Goal: Use online tool/utility: Use online tool/utility

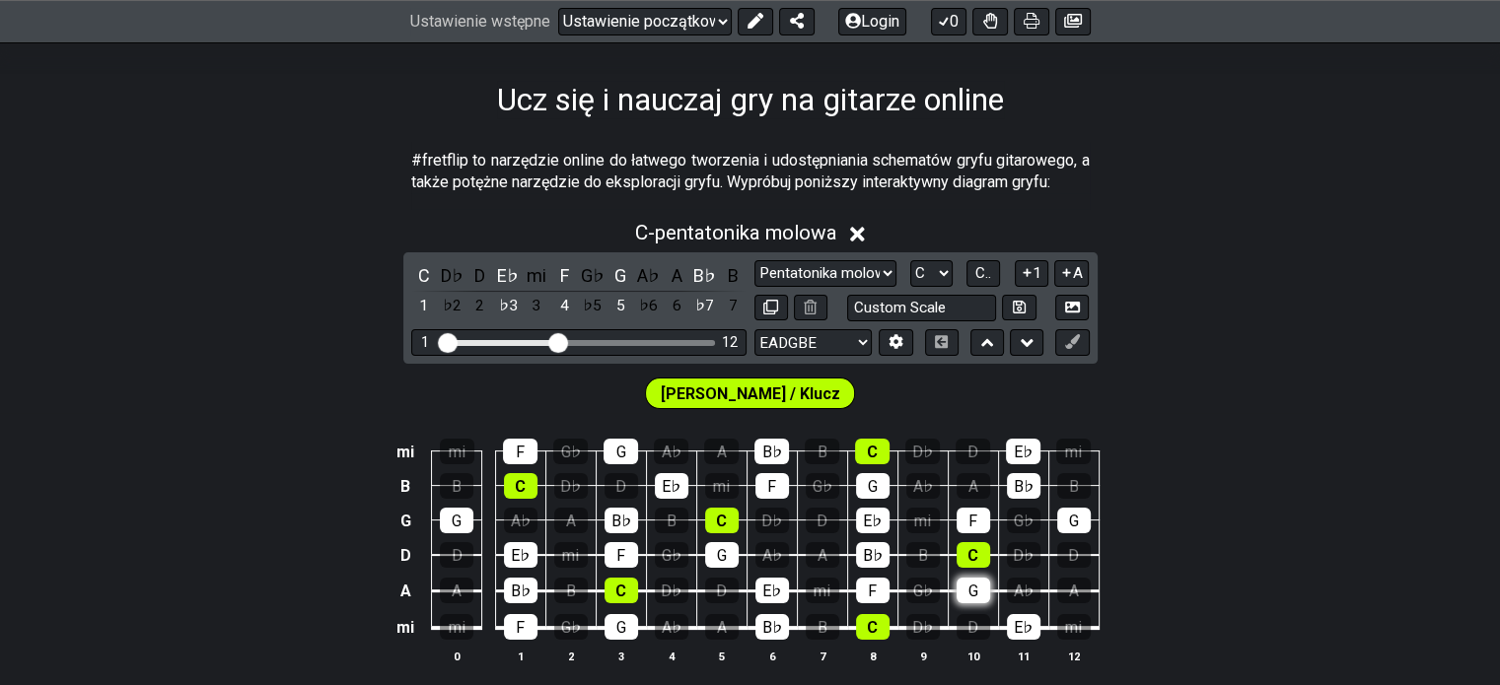
scroll to position [197, 0]
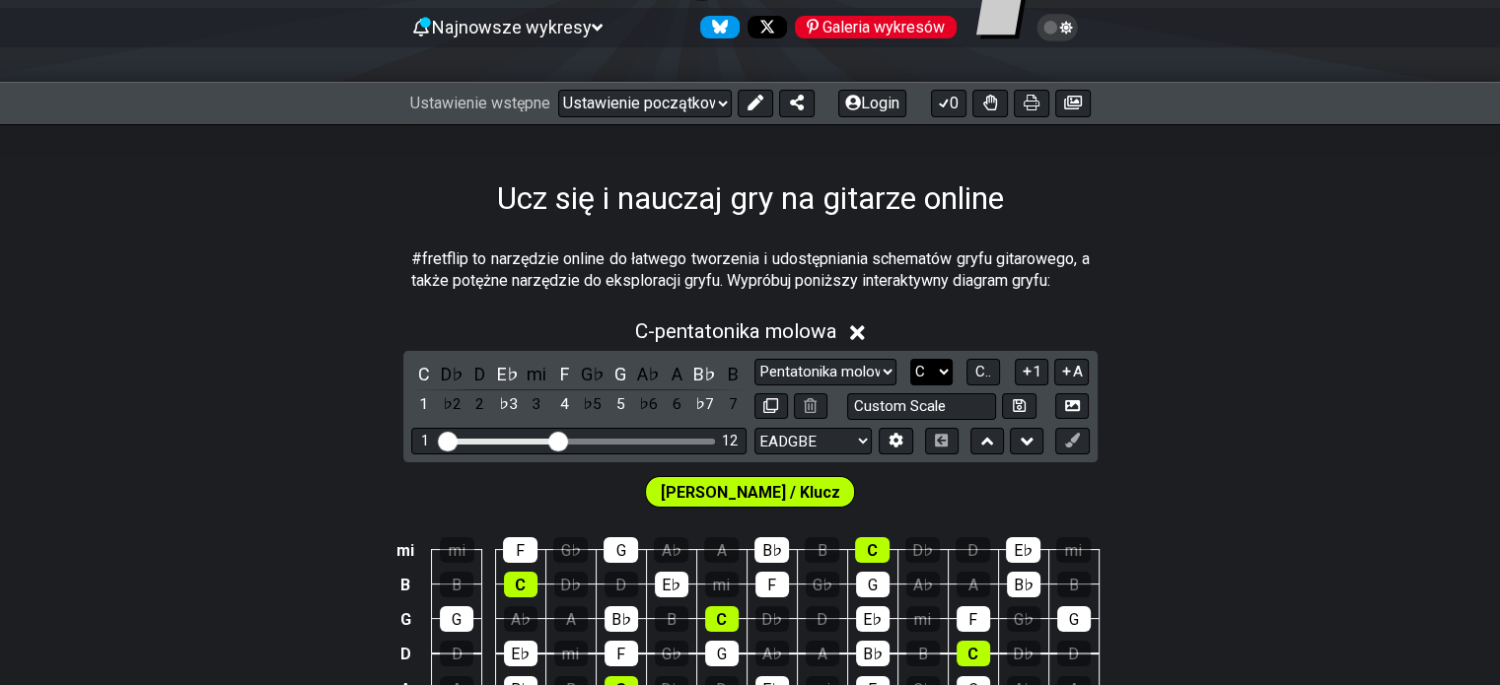
click at [939, 382] on select "A♭ A A♯ B♭ B C C♯ D♭ D D♯ E♭ mi F F♯ G♭ G G♯" at bounding box center [931, 372] width 42 height 27
select select "C#"
click at [910, 359] on select "A♭ A A♯ B♭ B C C♯ D♭ D D♯ E♭ mi F F♯ G♭ G G♯" at bounding box center [931, 372] width 42 height 27
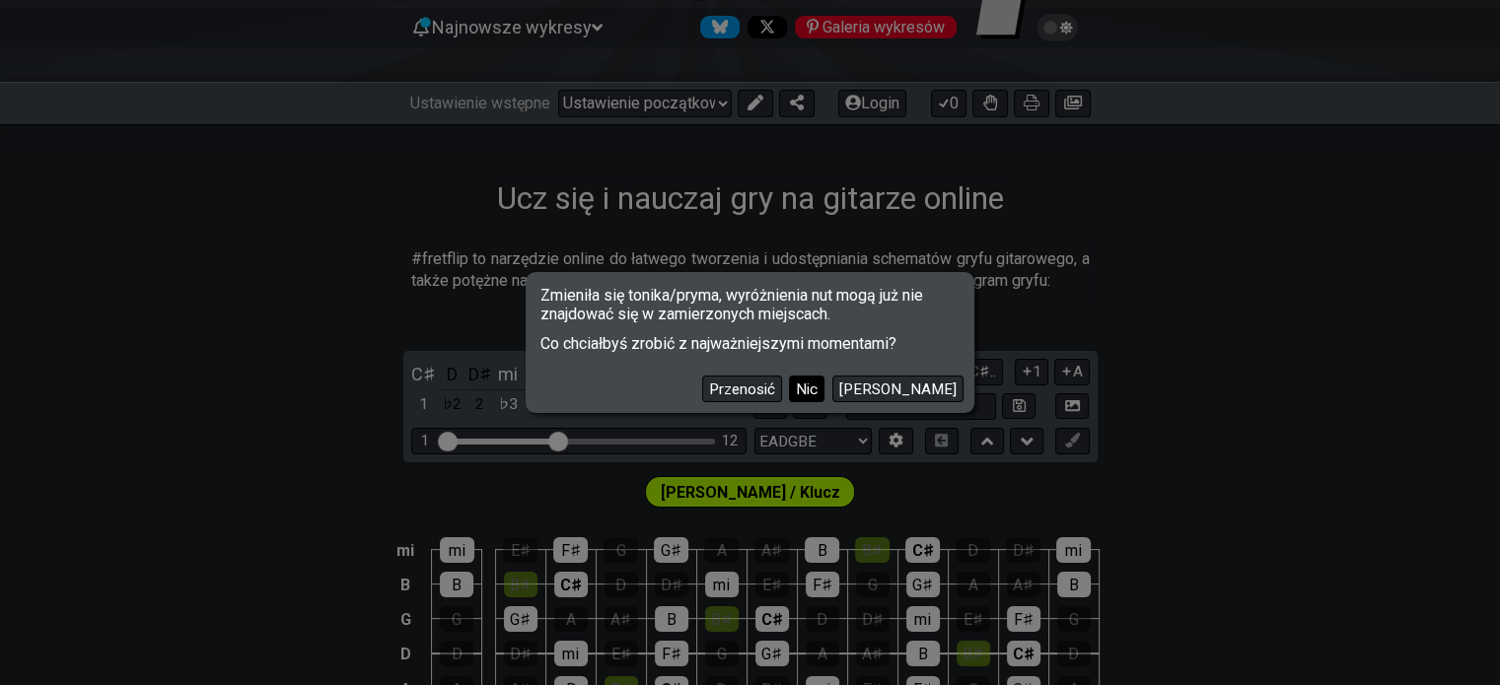
click at [817, 395] on font "Nic" at bounding box center [807, 390] width 22 height 18
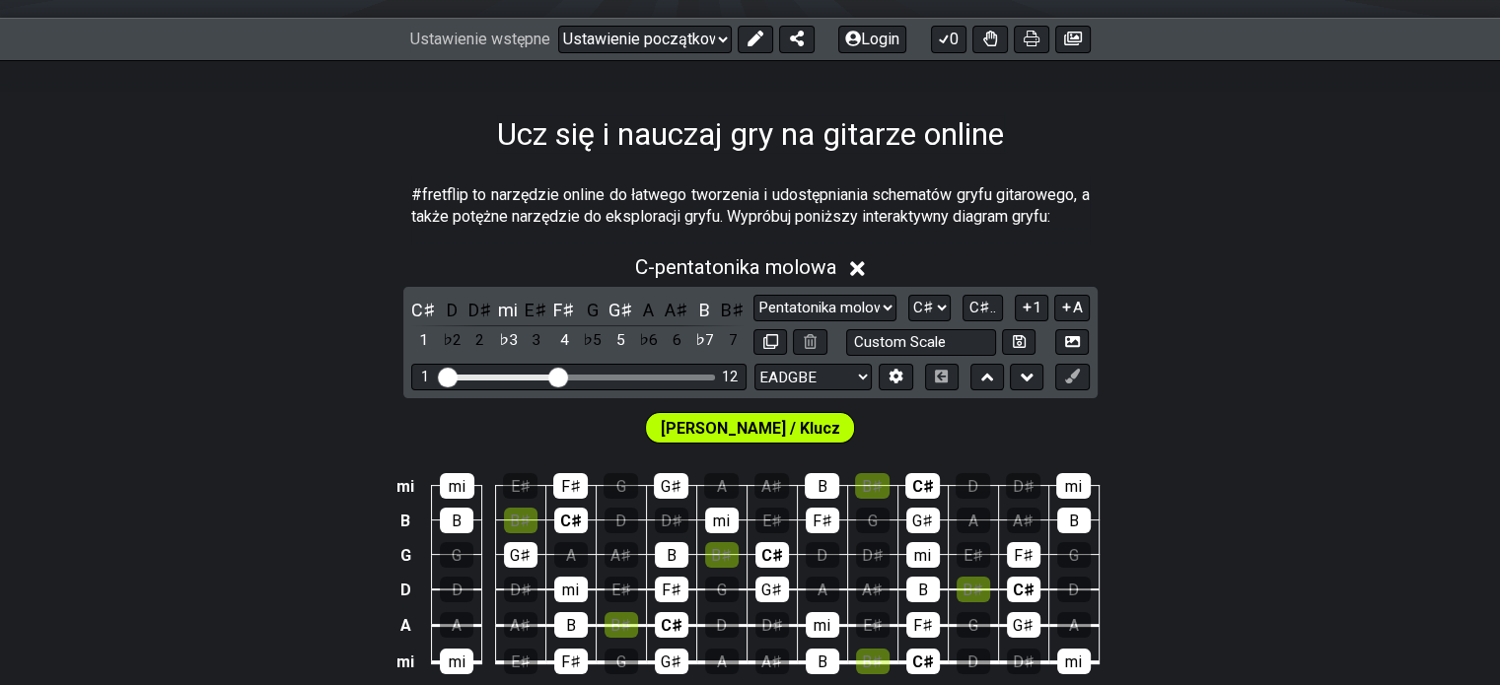
scroll to position [296, 0]
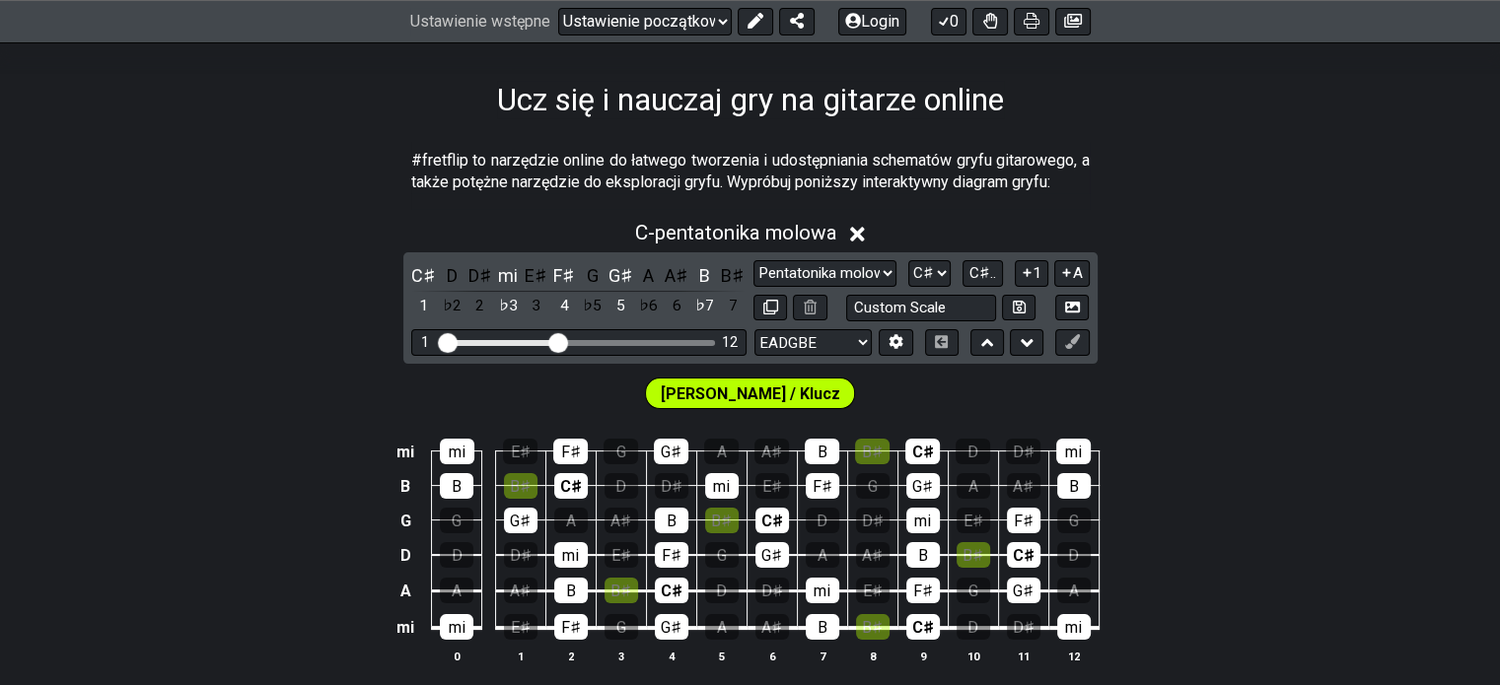
click at [741, 422] on td "A" at bounding box center [721, 434] width 50 height 35
click at [760, 393] on font "[PERSON_NAME] / Klucz" at bounding box center [750, 394] width 179 height 19
click at [785, 399] on font "[PERSON_NAME] / Klucz" at bounding box center [750, 394] width 179 height 19
drag, startPoint x: 781, startPoint y: 401, endPoint x: 695, endPoint y: 407, distance: 86.0
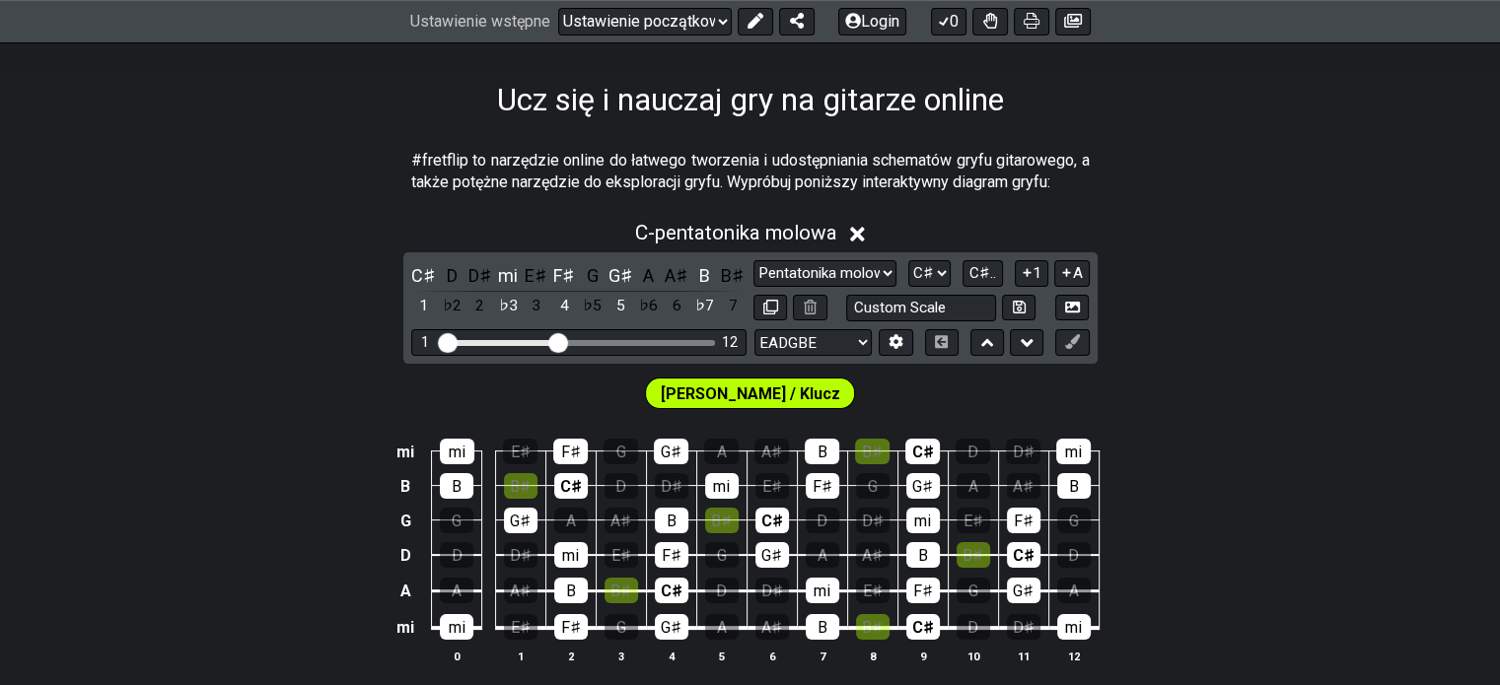
click at [720, 405] on span "[PERSON_NAME] / Klucz" at bounding box center [750, 394] width 179 height 29
click at [669, 409] on div "[PERSON_NAME] / Klucz" at bounding box center [750, 388] width 1500 height 49
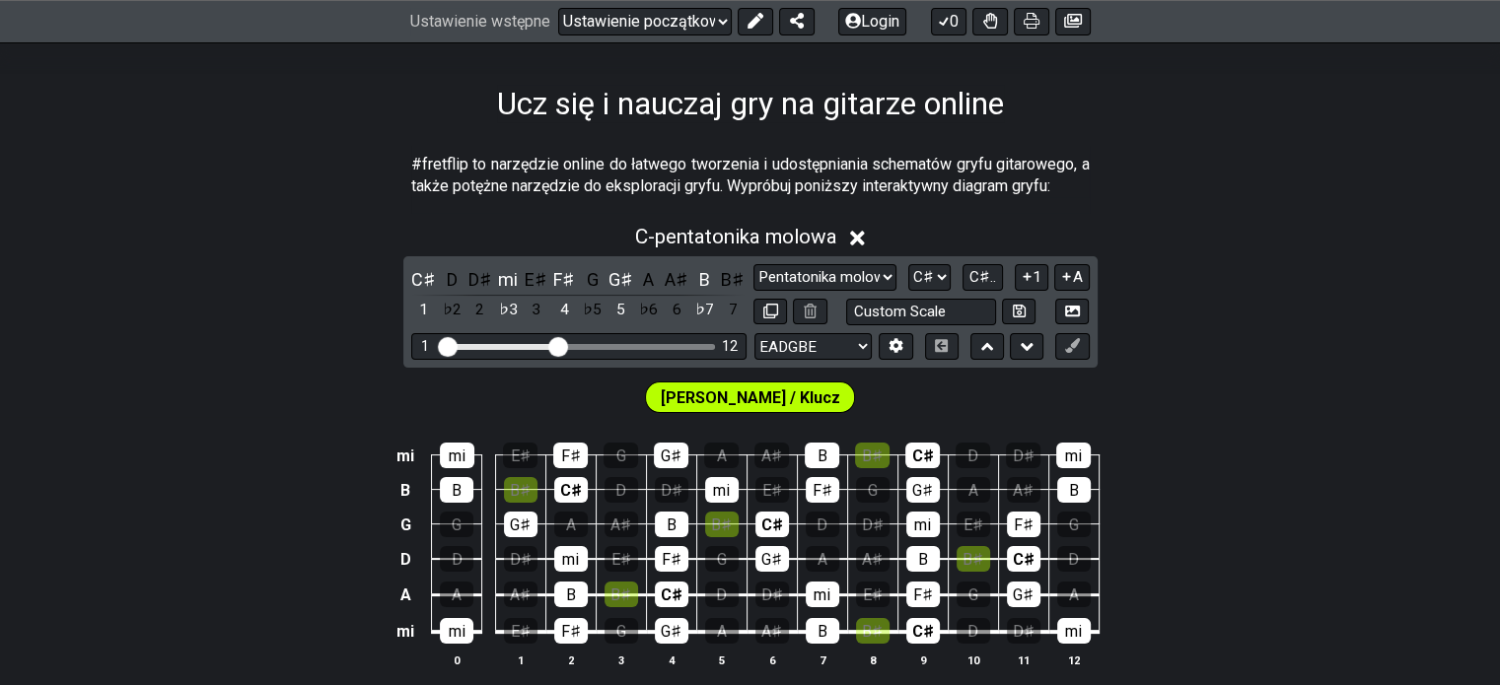
scroll to position [363, 0]
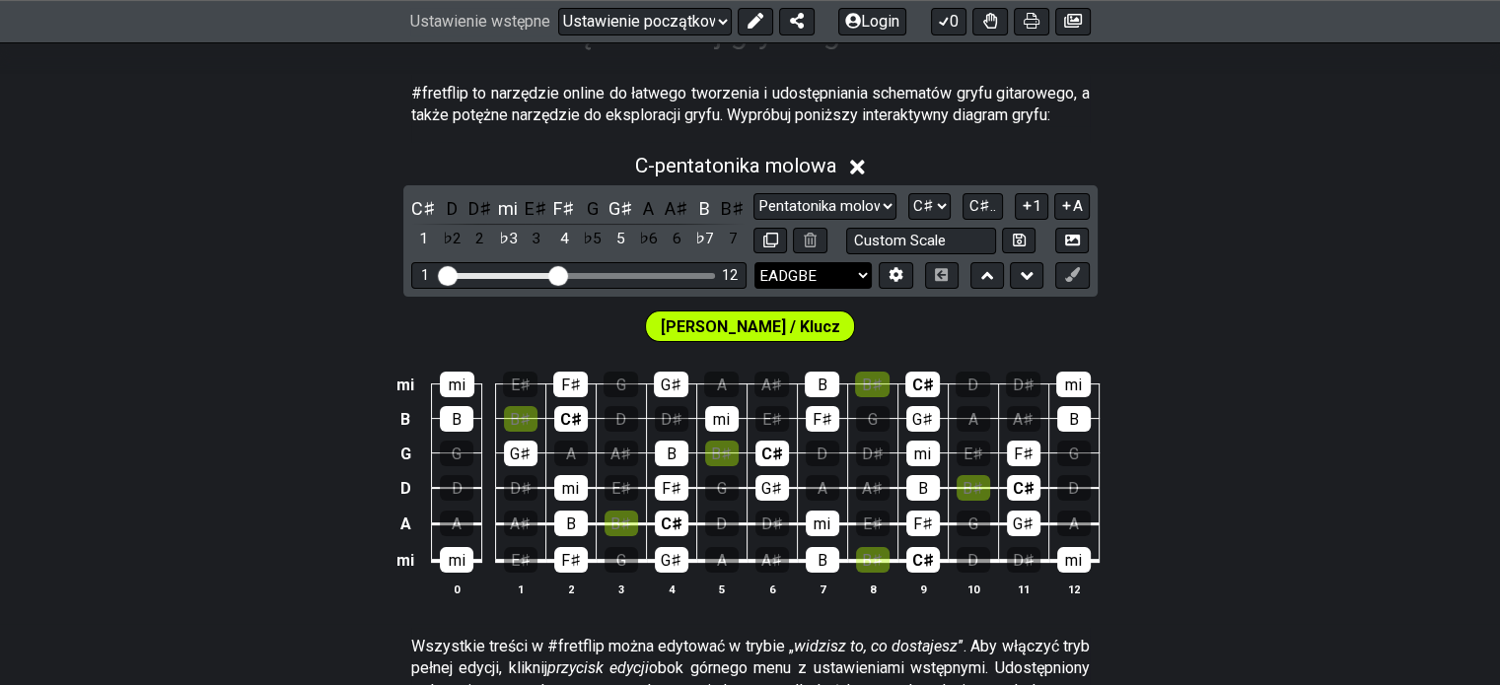
click at [822, 274] on select "EADGBE EADGBE EADGBE KORALIK♯ B ADGCEA DADGBE E♭ A♭ D♭ G♭ B♭ E♭ CGCFAD DGCFAD D…" at bounding box center [812, 275] width 117 height 27
click at [422, 322] on div "[PERSON_NAME] / Klucz" at bounding box center [750, 321] width 1500 height 49
click at [407, 564] on font "mi" at bounding box center [405, 560] width 18 height 19
click at [402, 553] on font "X" at bounding box center [405, 560] width 10 height 19
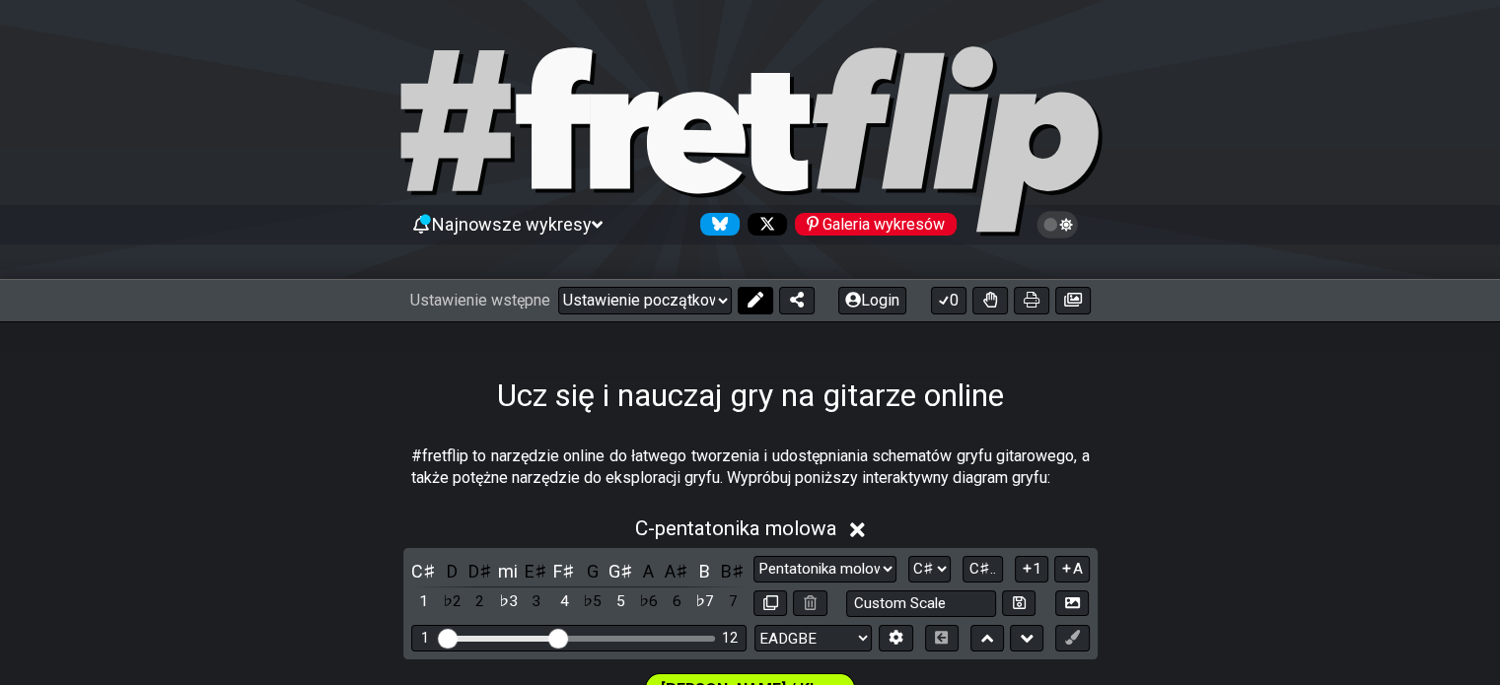
click at [762, 304] on icon at bounding box center [755, 300] width 16 height 16
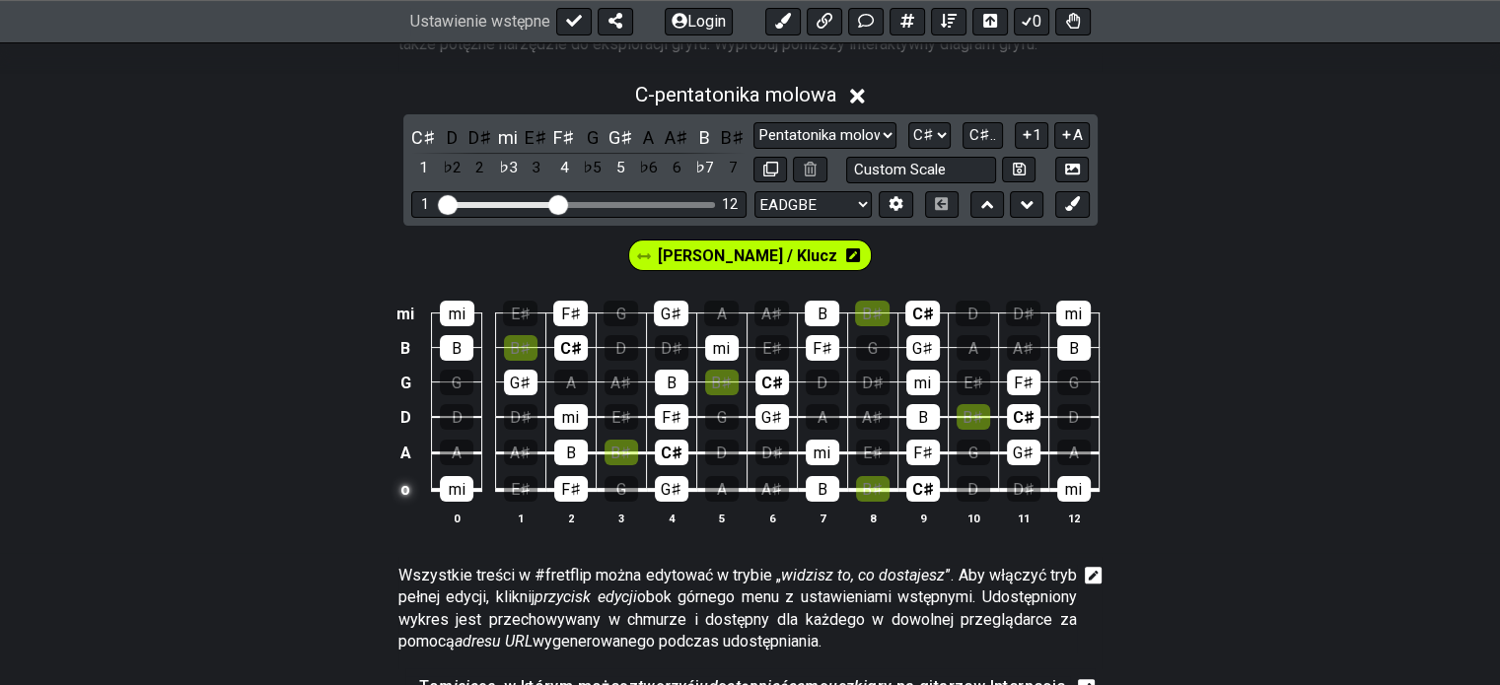
scroll to position [394, 0]
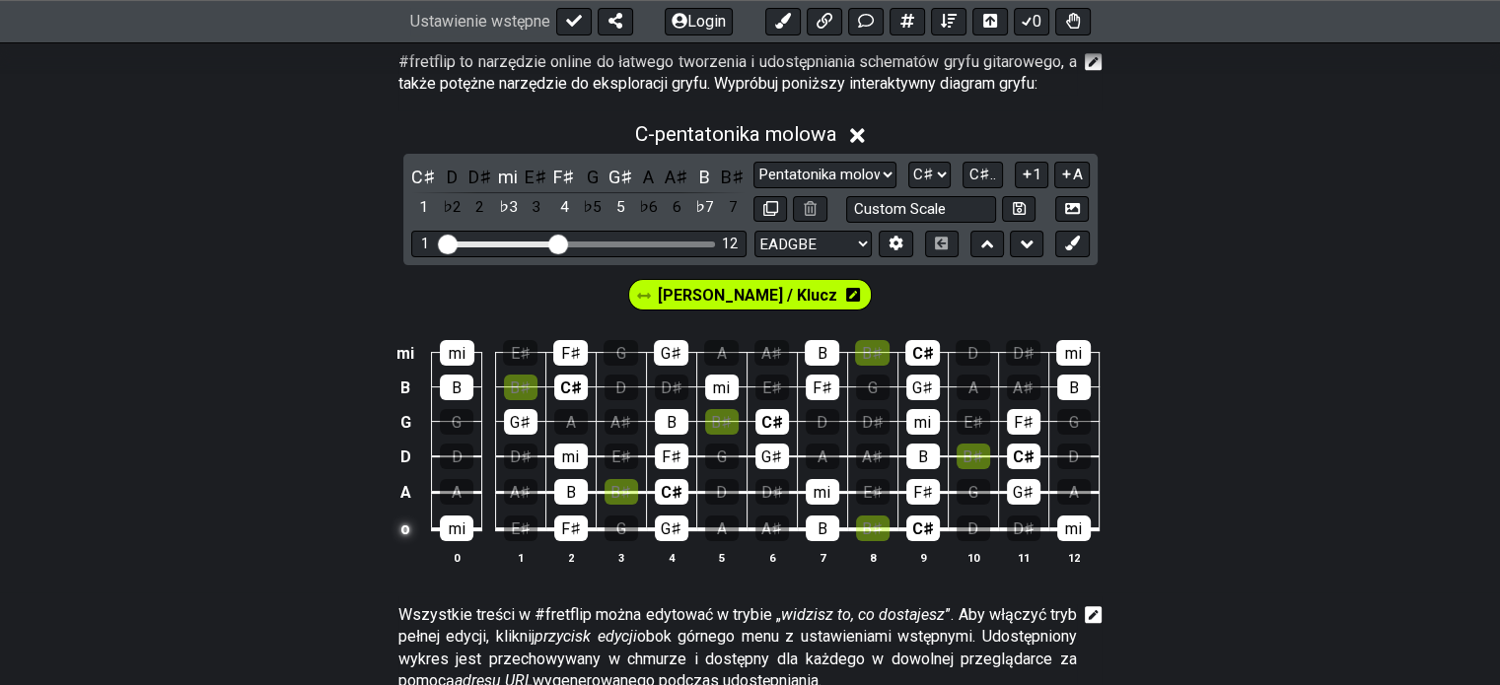
click at [386, 526] on div "mi mi E♯ F♯ G G♯ A A♯ B B♯ C♯ D D♯ mi B B B♯ C♯ D D♯ mi E♯ F♯ G G♯ A A♯ B G G G…" at bounding box center [750, 454] width 1500 height 278
click at [398, 529] on td "o" at bounding box center [405, 528] width 26 height 37
click at [403, 532] on td at bounding box center [405, 528] width 26 height 37
drag, startPoint x: 405, startPoint y: 532, endPoint x: 311, endPoint y: 541, distance: 95.1
click at [311, 541] on div "mi mi E♯ F♯ G G♯ A A♯ B B♯ C♯ D D♯ mi B B B♯ C♯ D D♯ mi E♯ F♯ G G♯ A A♯ B G G G…" at bounding box center [750, 454] width 1500 height 278
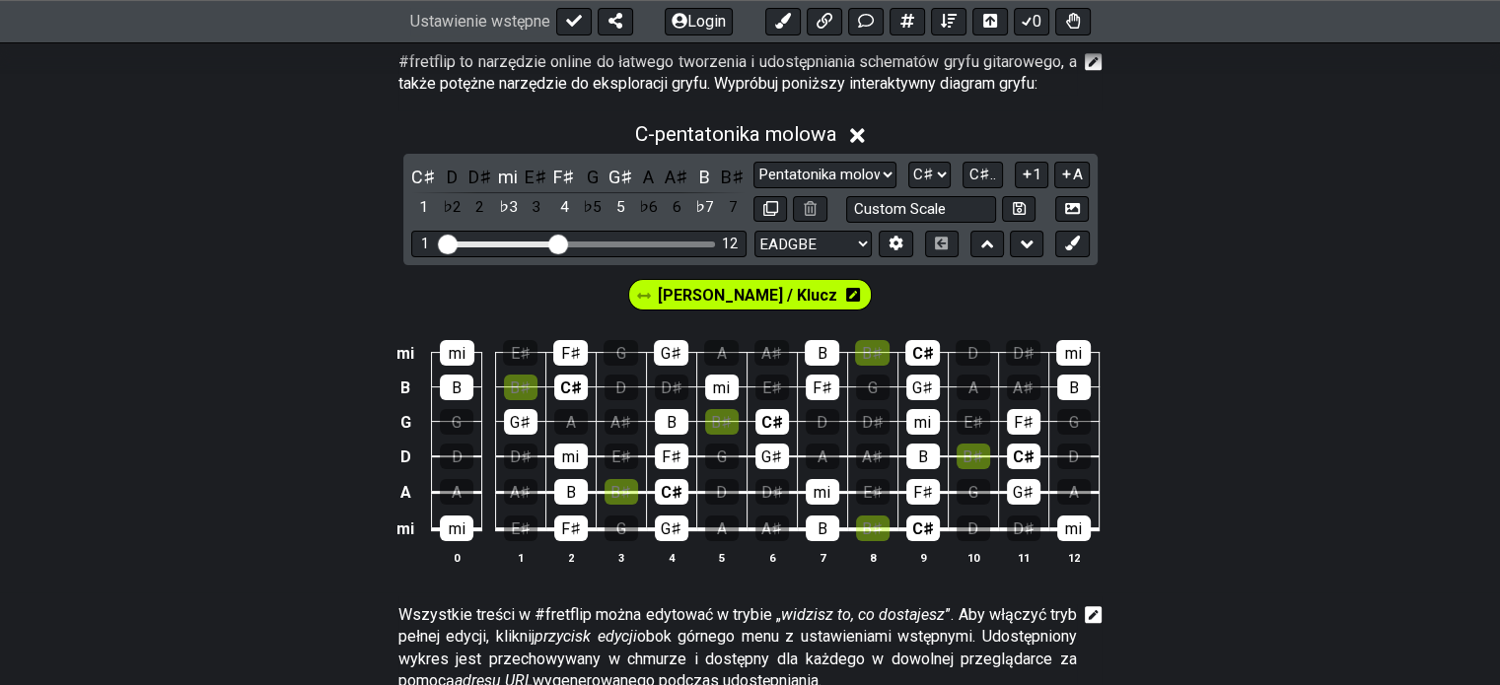
click at [846, 294] on icon at bounding box center [853, 295] width 14 height 16
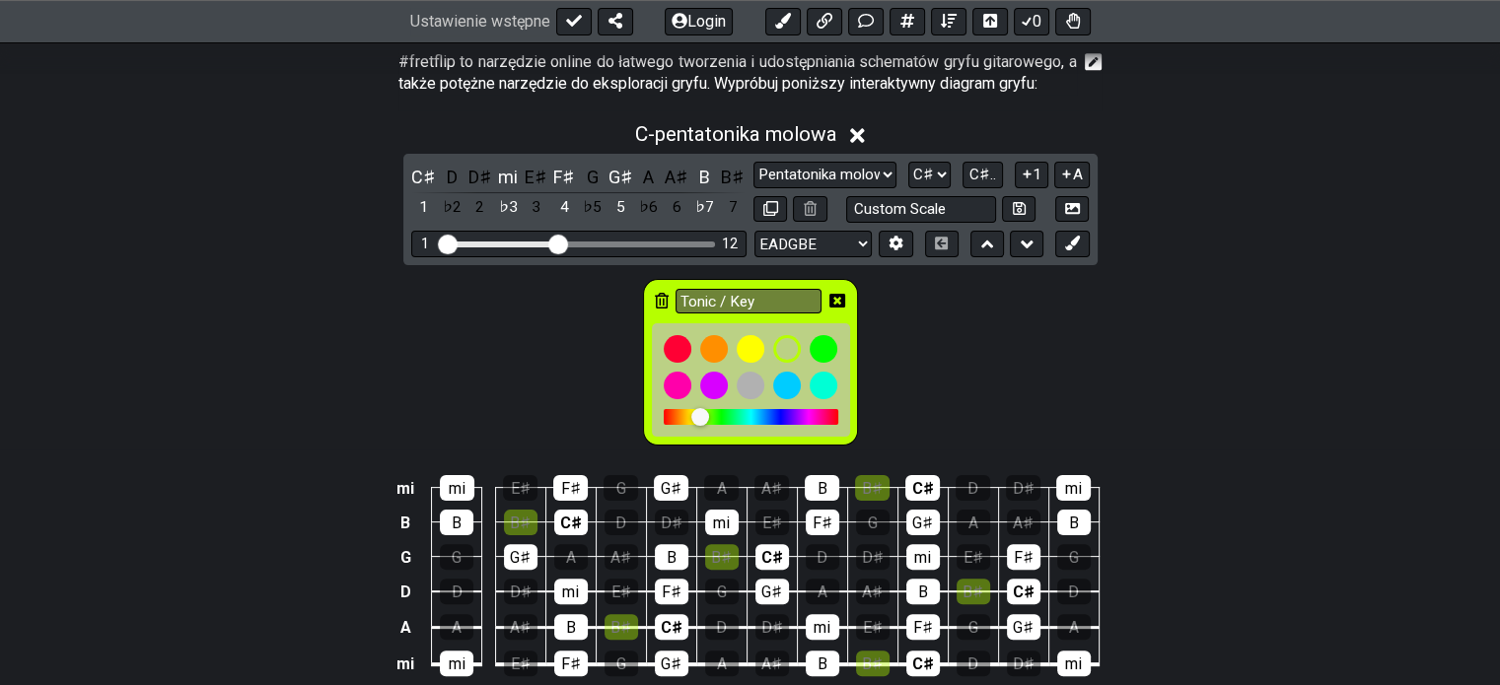
click at [657, 293] on icon at bounding box center [662, 301] width 14 height 16
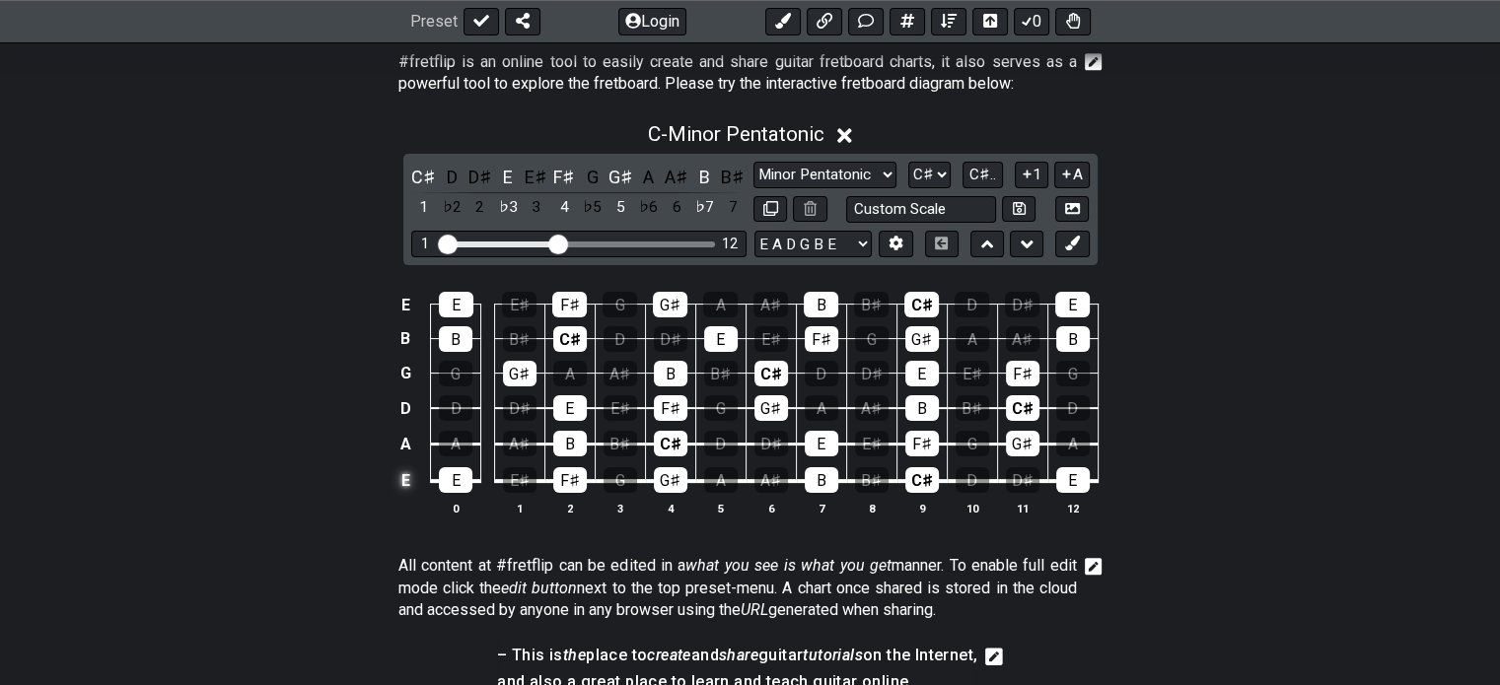
click at [413, 474] on td "E" at bounding box center [405, 479] width 24 height 37
click at [413, 474] on td "x" at bounding box center [405, 479] width 24 height 37
click at [413, 474] on td "o" at bounding box center [405, 479] width 24 height 37
click at [905, 248] on button at bounding box center [896, 244] width 34 height 27
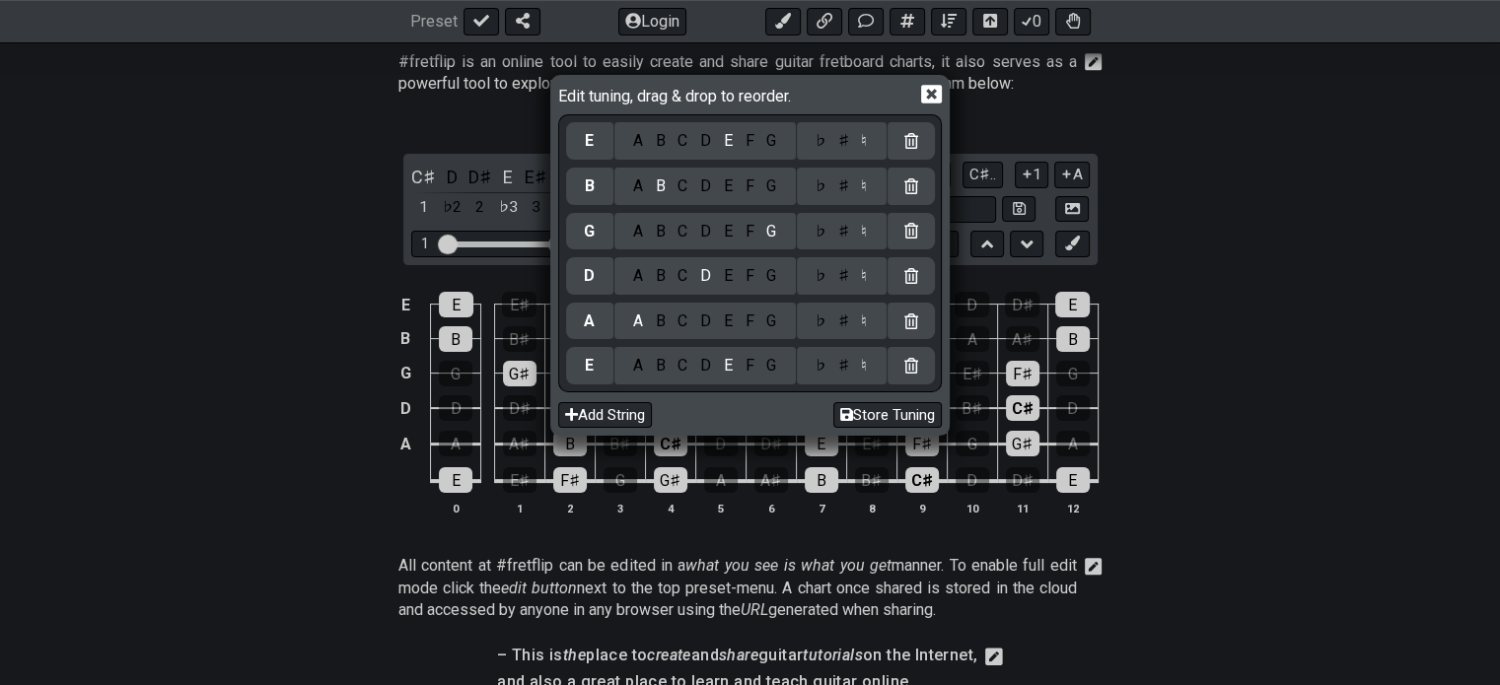
click at [686, 368] on div "C" at bounding box center [683, 366] width 23 height 22
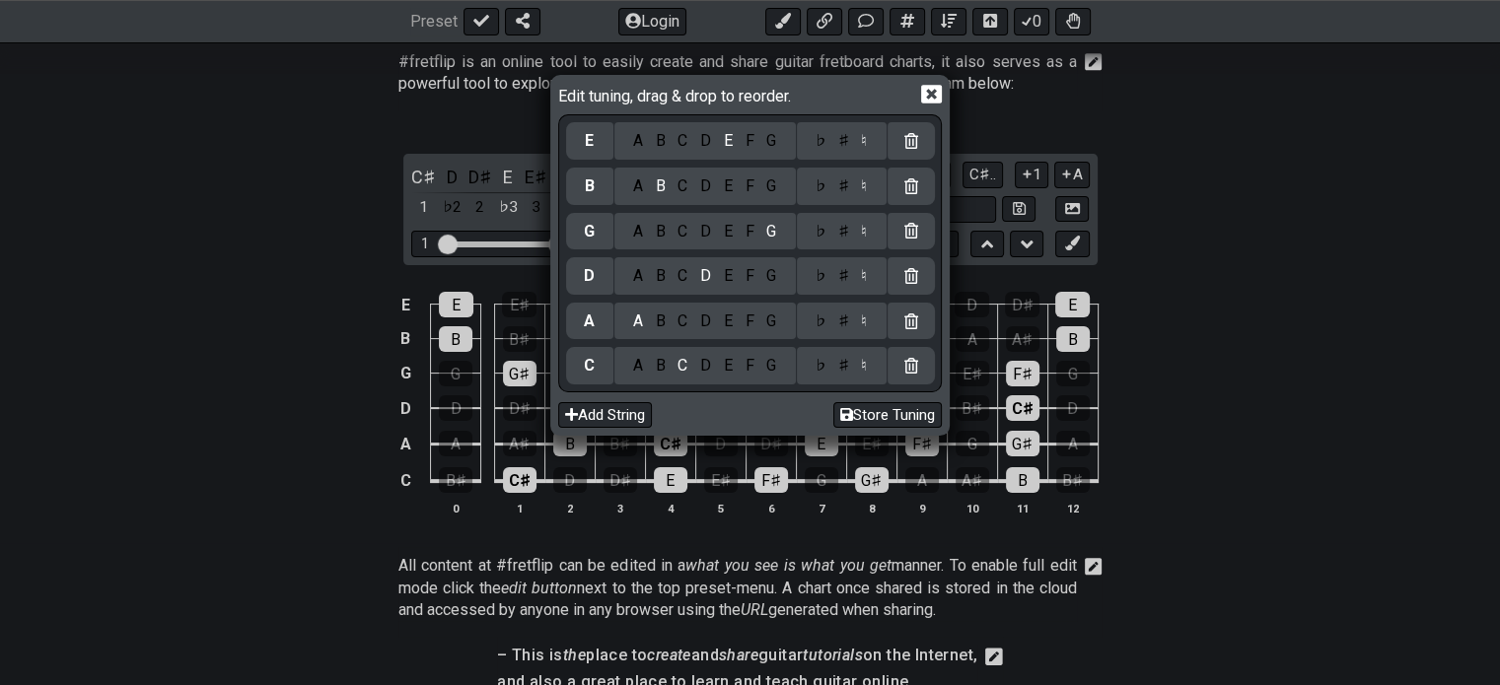
click at [848, 367] on div "♯" at bounding box center [843, 366] width 24 height 22
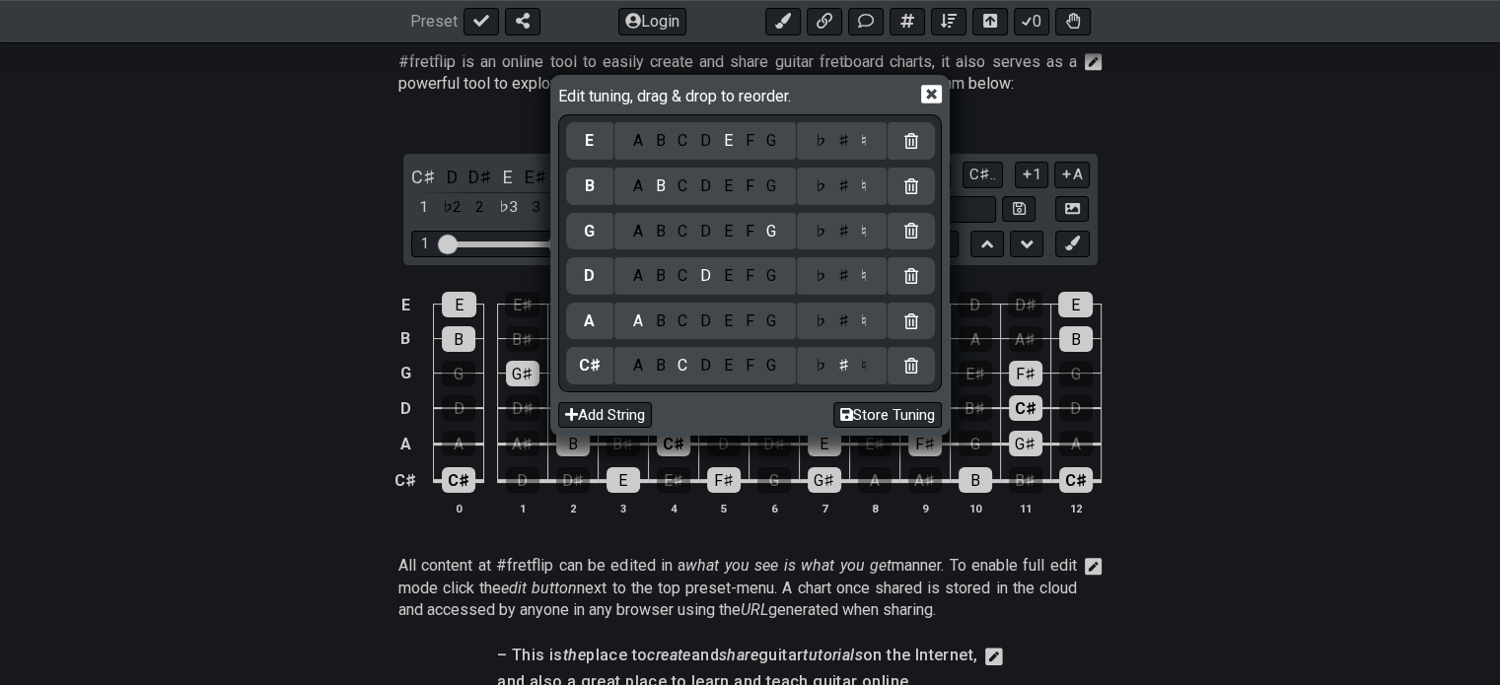
click at [743, 322] on div "F" at bounding box center [750, 322] width 22 height 22
click at [855, 326] on div "♮" at bounding box center [864, 322] width 19 height 22
click at [849, 325] on div "♯" at bounding box center [843, 322] width 24 height 22
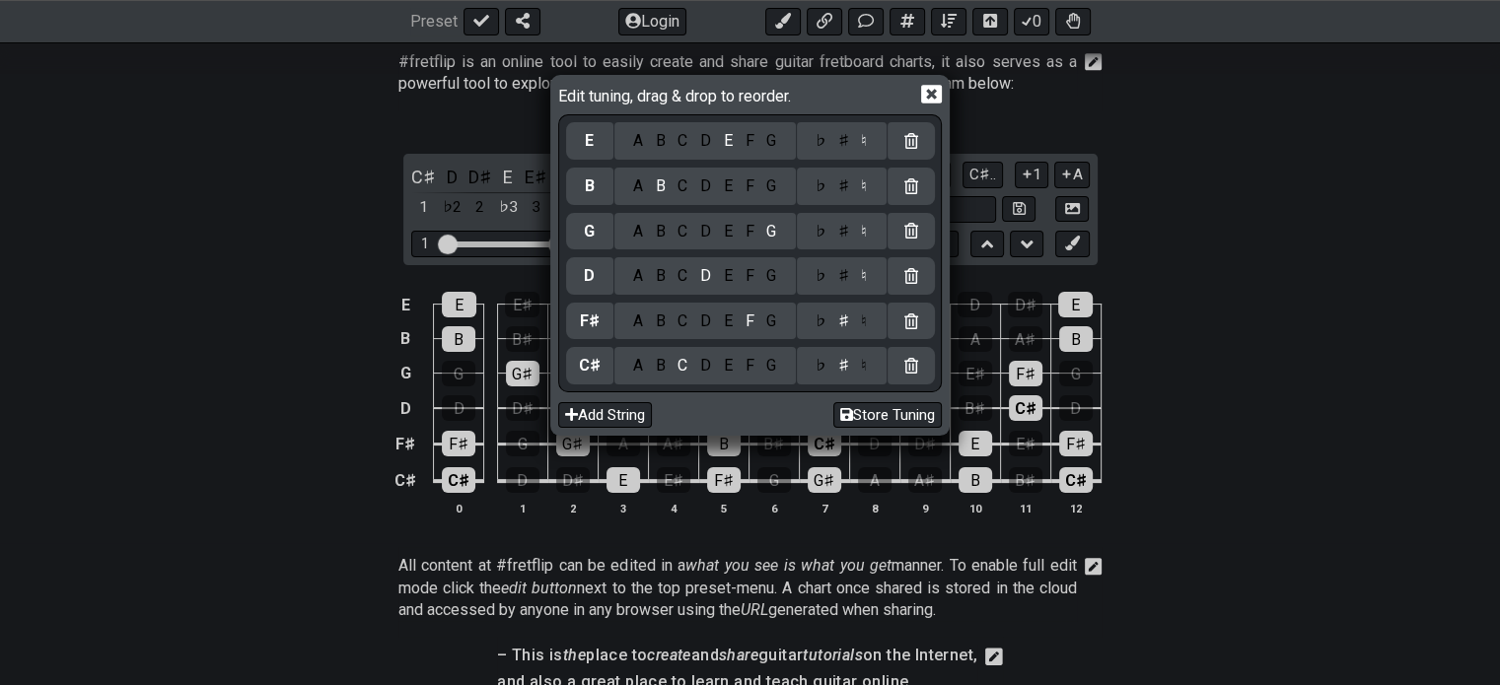
click at [656, 277] on div "B" at bounding box center [660, 276] width 23 height 22
click at [720, 238] on div "E" at bounding box center [728, 232] width 22 height 22
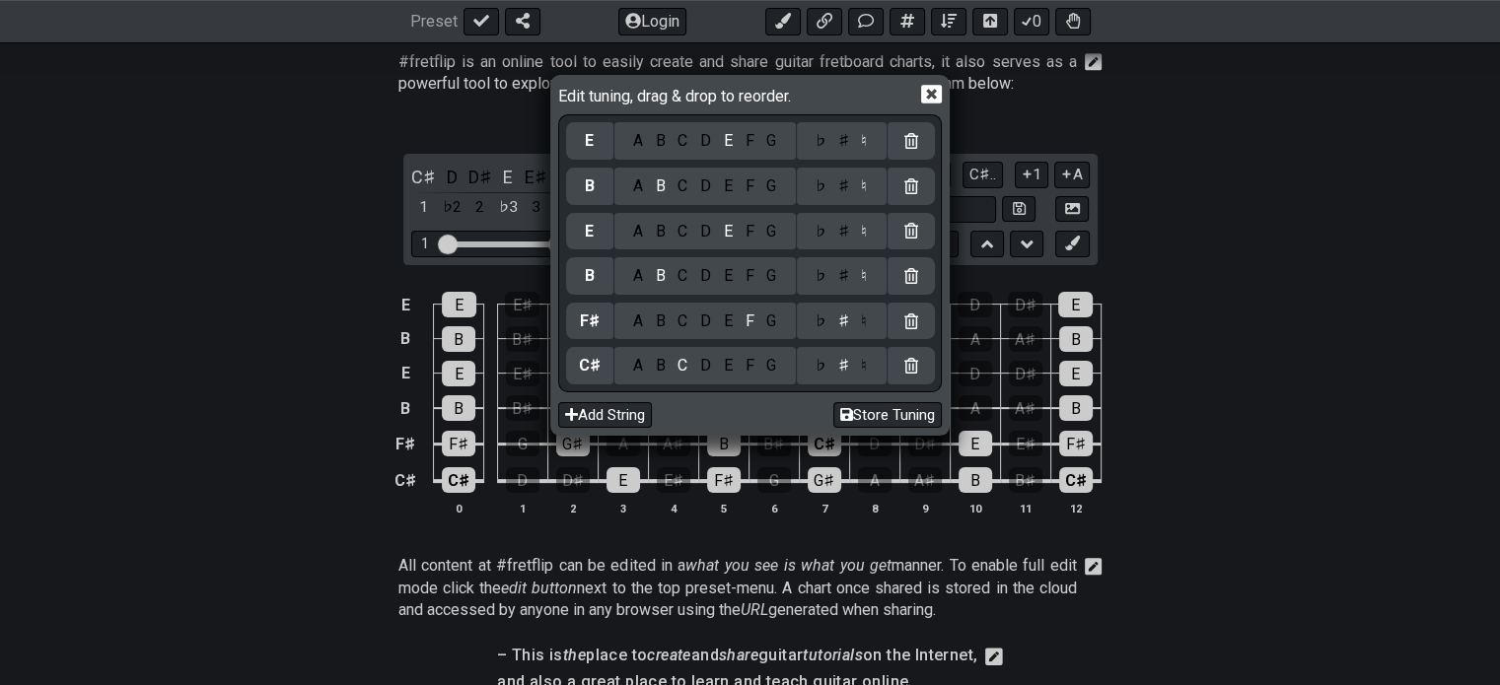
click at [685, 185] on div "C" at bounding box center [683, 187] width 23 height 22
click at [840, 186] on div "♯" at bounding box center [843, 187] width 24 height 22
click at [749, 141] on div "F" at bounding box center [750, 141] width 22 height 22
click at [836, 141] on div "♯" at bounding box center [843, 141] width 24 height 22
click at [777, 192] on div "G" at bounding box center [771, 187] width 23 height 22
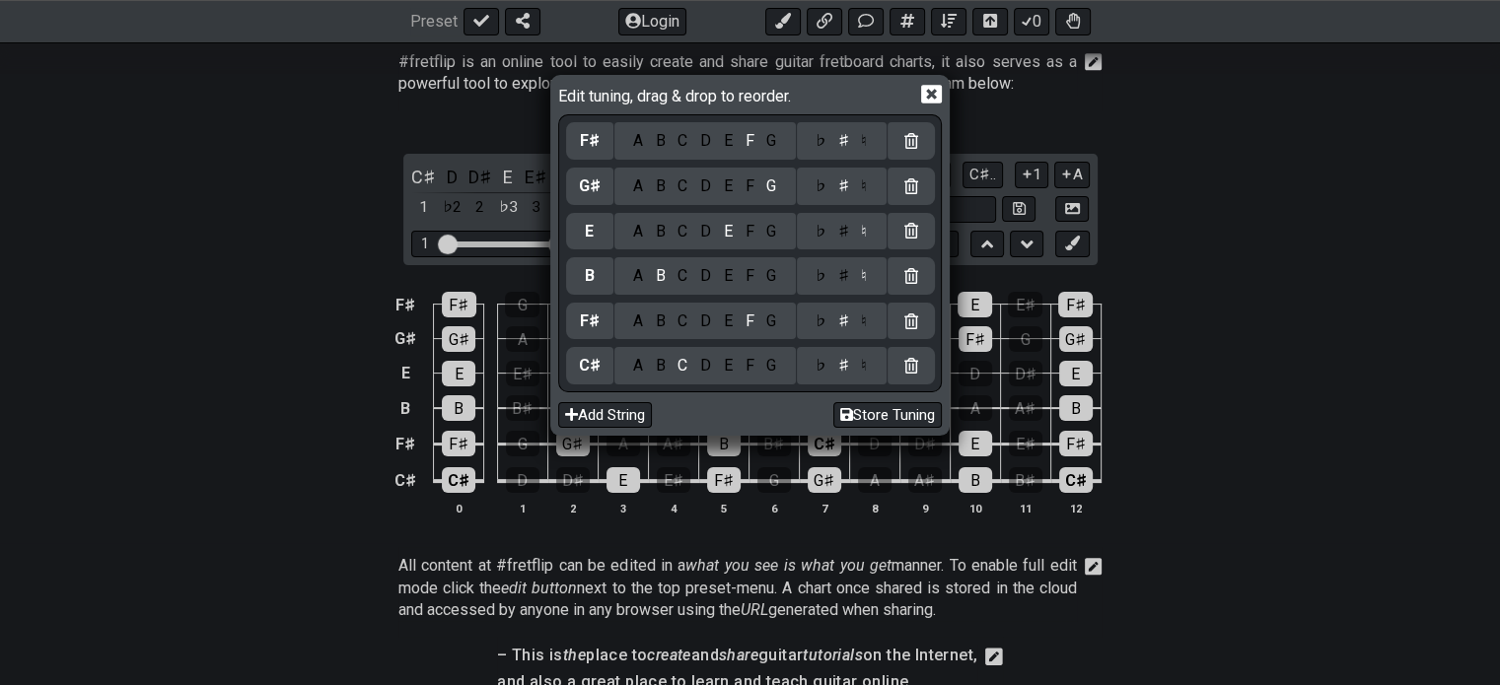
click at [682, 143] on div "C" at bounding box center [683, 141] width 23 height 22
click at [931, 91] on icon at bounding box center [931, 94] width 21 height 21
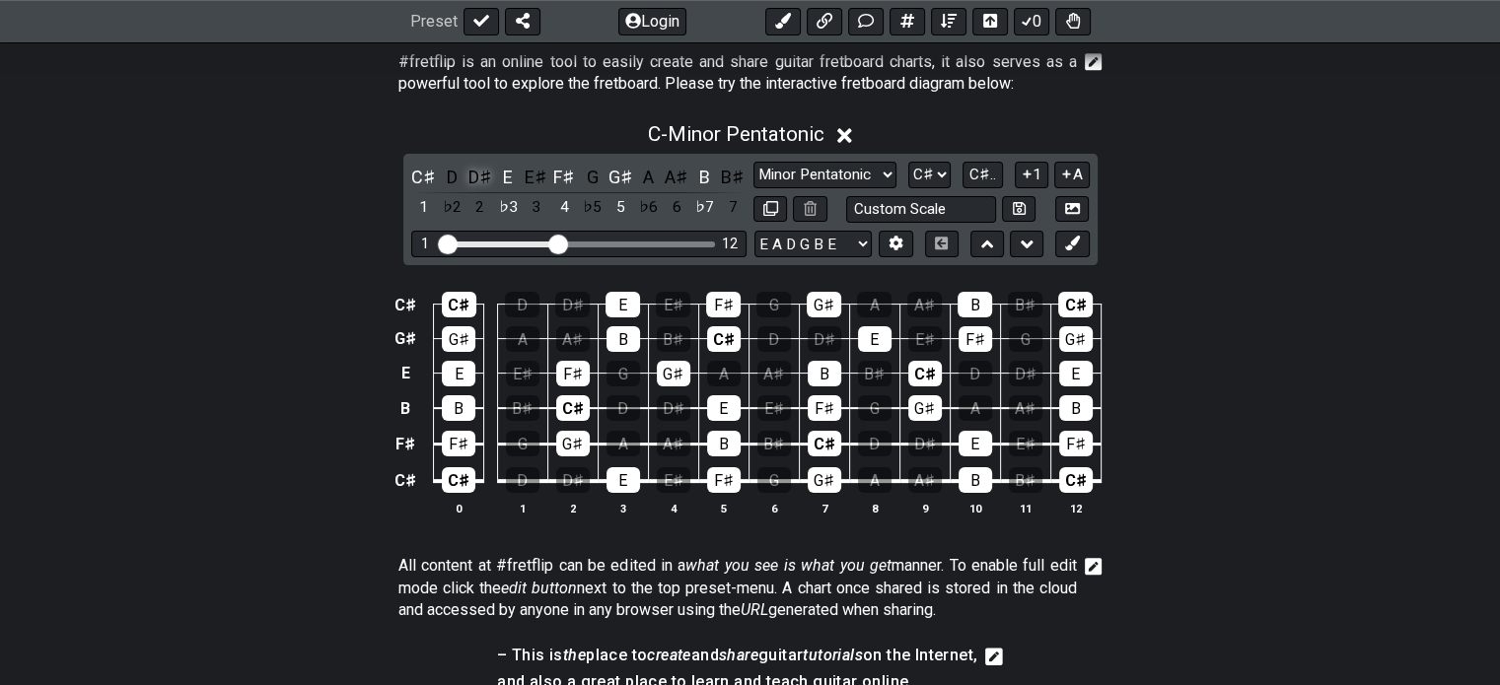
click at [484, 180] on div "D♯" at bounding box center [479, 177] width 26 height 27
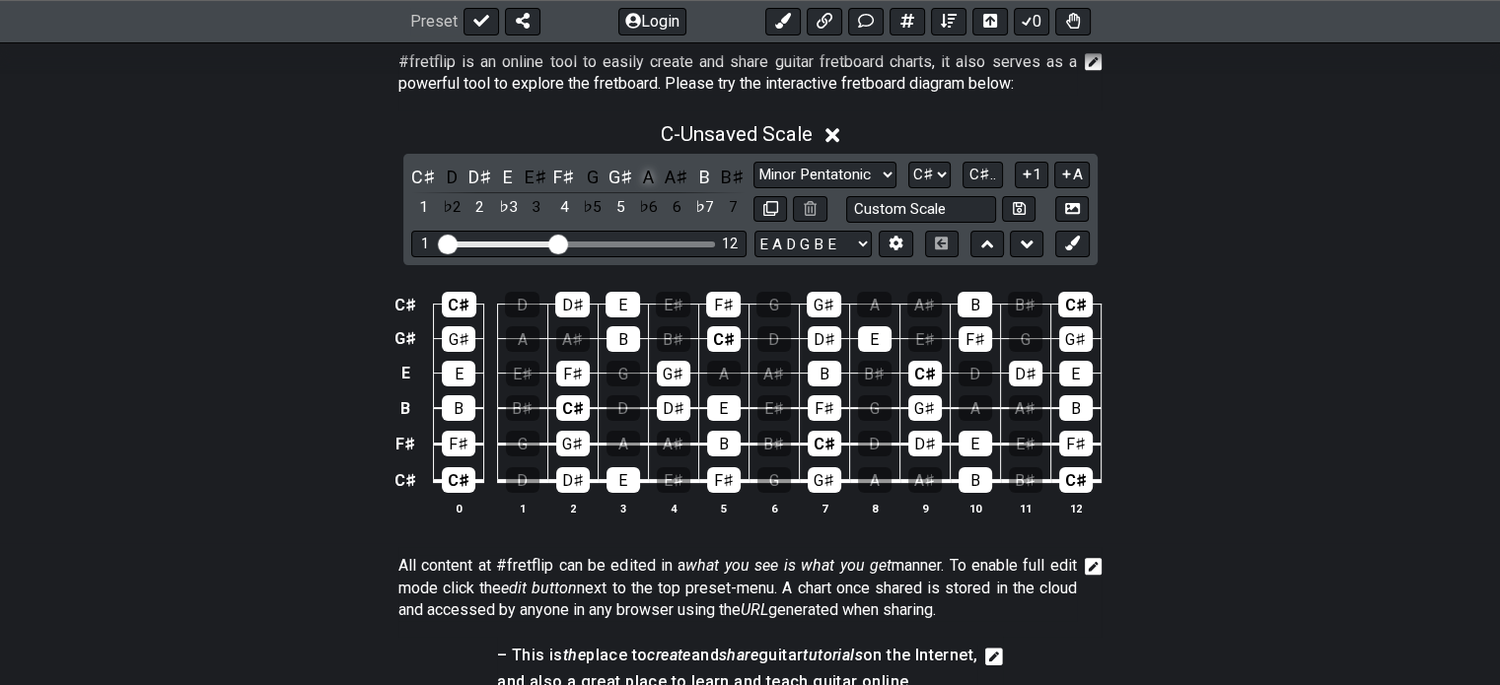
click at [648, 177] on div "A" at bounding box center [648, 177] width 26 height 27
